Goal: Information Seeking & Learning: Understand process/instructions

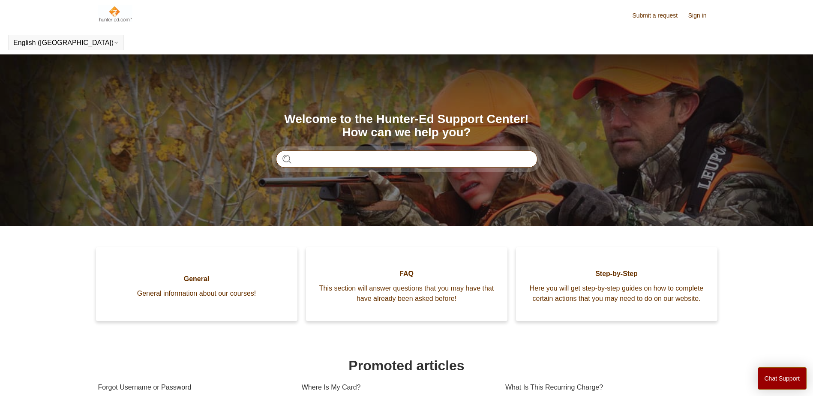
click at [356, 157] on input "Search" at bounding box center [407, 159] width 262 height 17
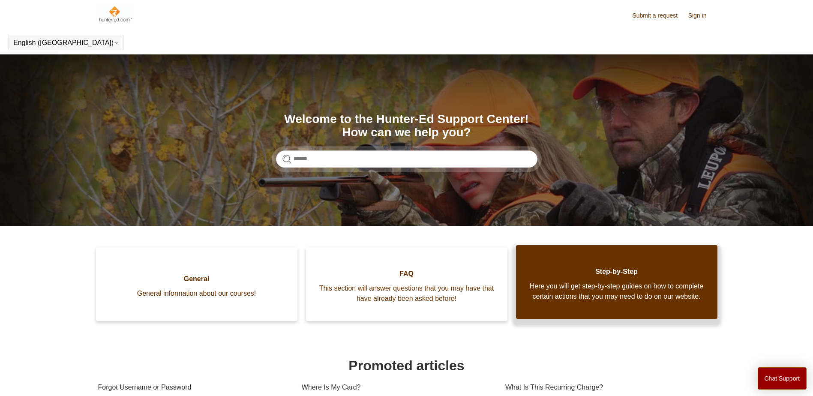
click at [618, 270] on span "Step-by-Step" at bounding box center [617, 272] width 176 height 10
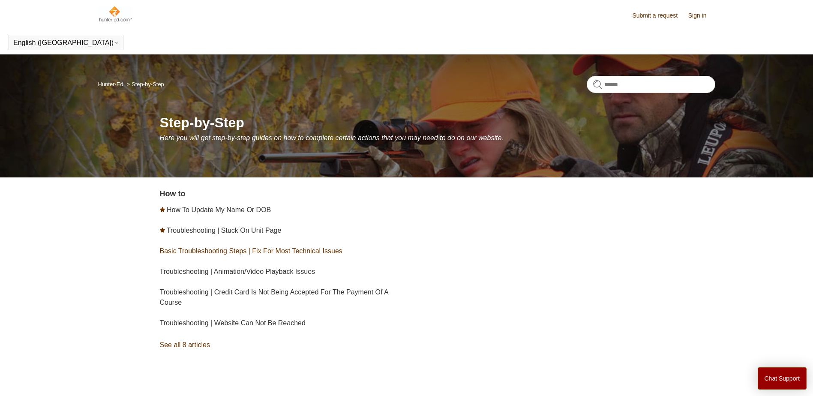
click at [212, 254] on link "Basic Troubleshooting Steps | Fix For Most Technical Issues" at bounding box center [251, 250] width 183 height 7
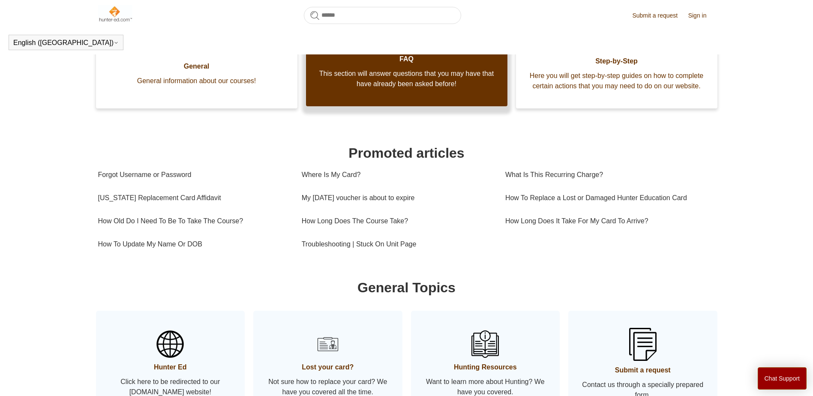
scroll to position [190, 0]
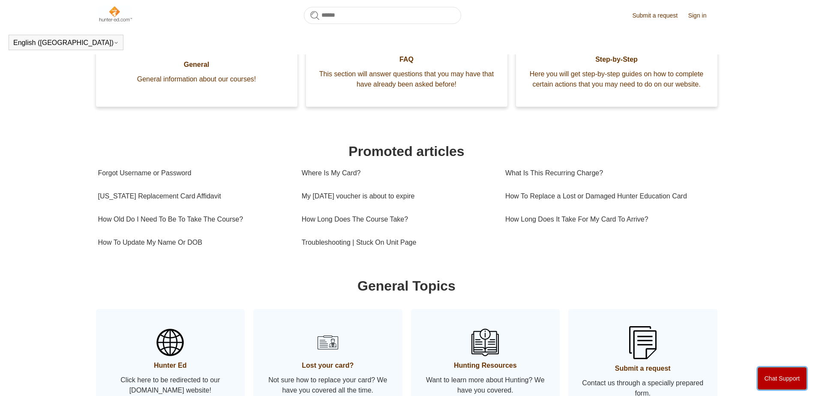
click at [775, 382] on button "Chat Support" at bounding box center [782, 379] width 49 height 22
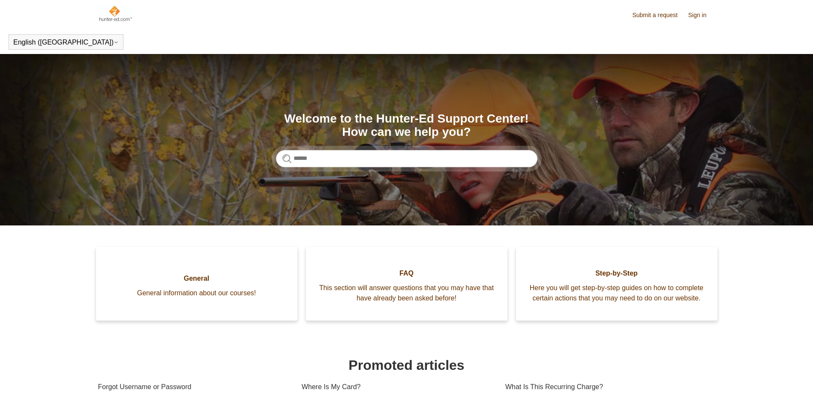
scroll to position [0, 0]
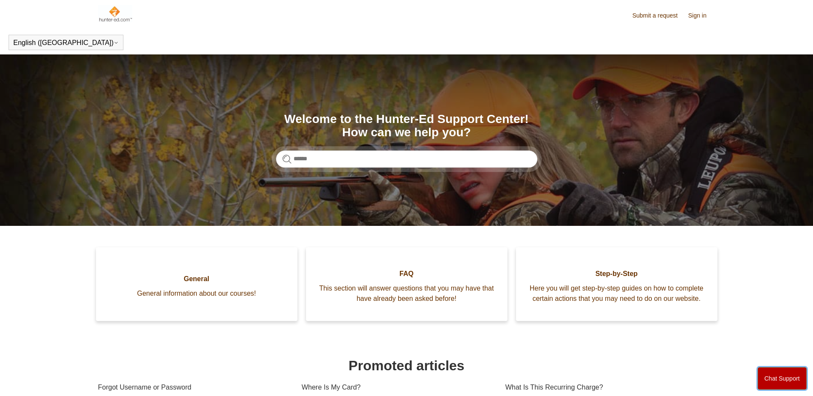
click at [783, 382] on button "Chat Support" at bounding box center [782, 379] width 49 height 22
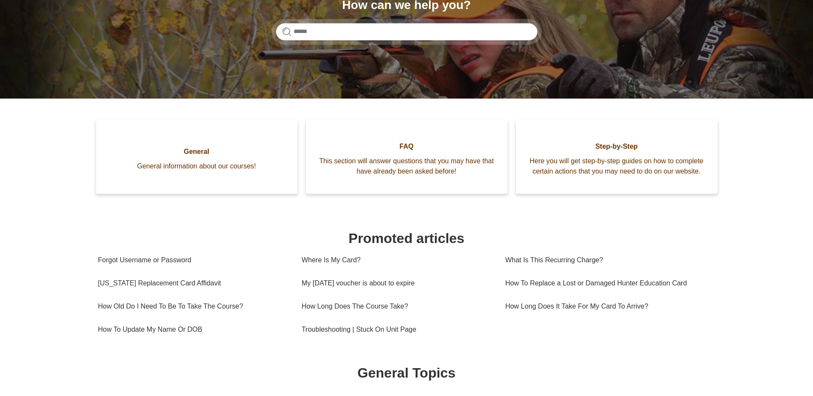
scroll to position [129, 0]
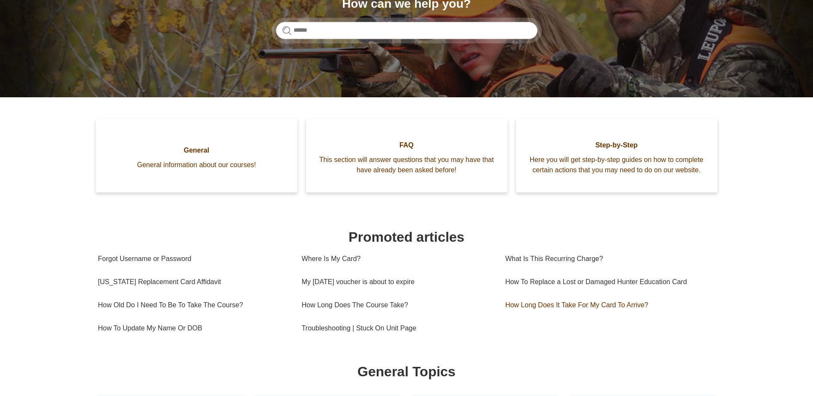
click at [545, 315] on body "Skip to main content Submit a request Sign in English ([GEOGRAPHIC_DATA]) Españ…" at bounding box center [406, 383] width 813 height 1025
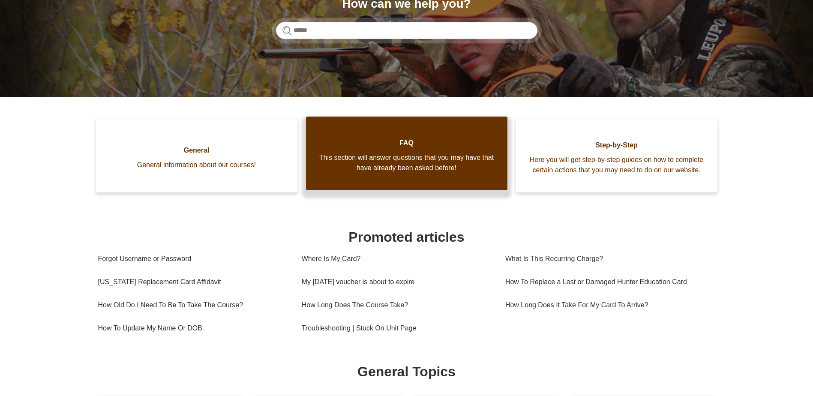
scroll to position [0, 0]
